Goal: Task Accomplishment & Management: Use online tool/utility

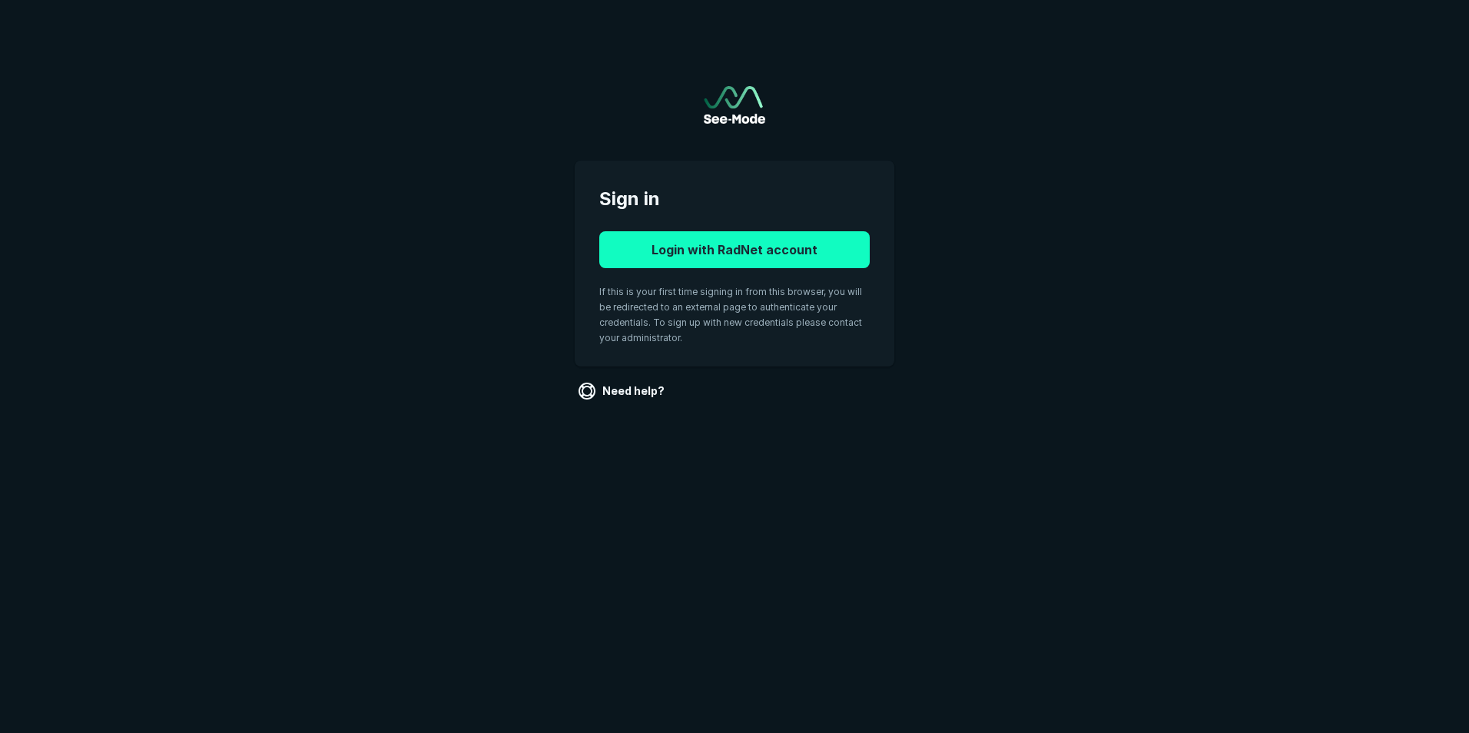
click at [733, 248] on button "Login with RadNet account" at bounding box center [734, 249] width 270 height 37
